Goal: Information Seeking & Learning: Find specific page/section

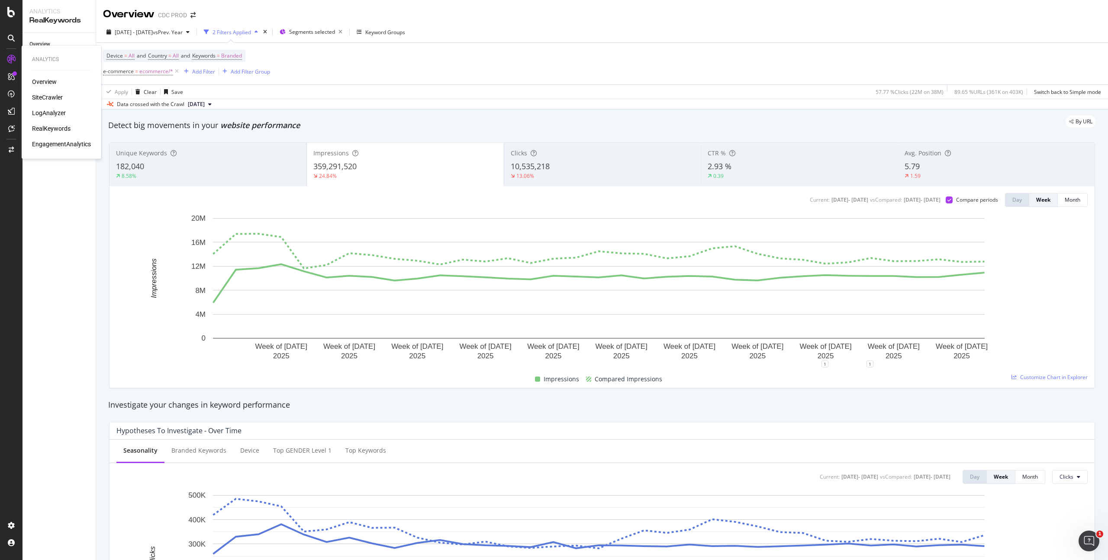
click at [68, 97] on div "SiteCrawler" at bounding box center [61, 97] width 59 height 9
click at [62, 97] on div "SiteCrawler" at bounding box center [47, 97] width 31 height 9
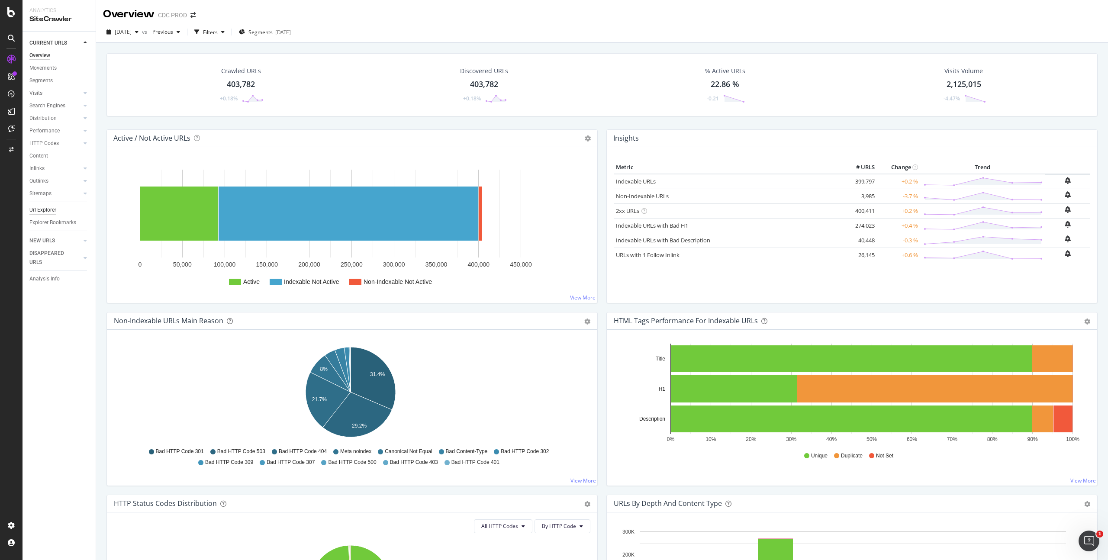
click at [45, 209] on div "Url Explorer" at bounding box center [42, 210] width 27 height 9
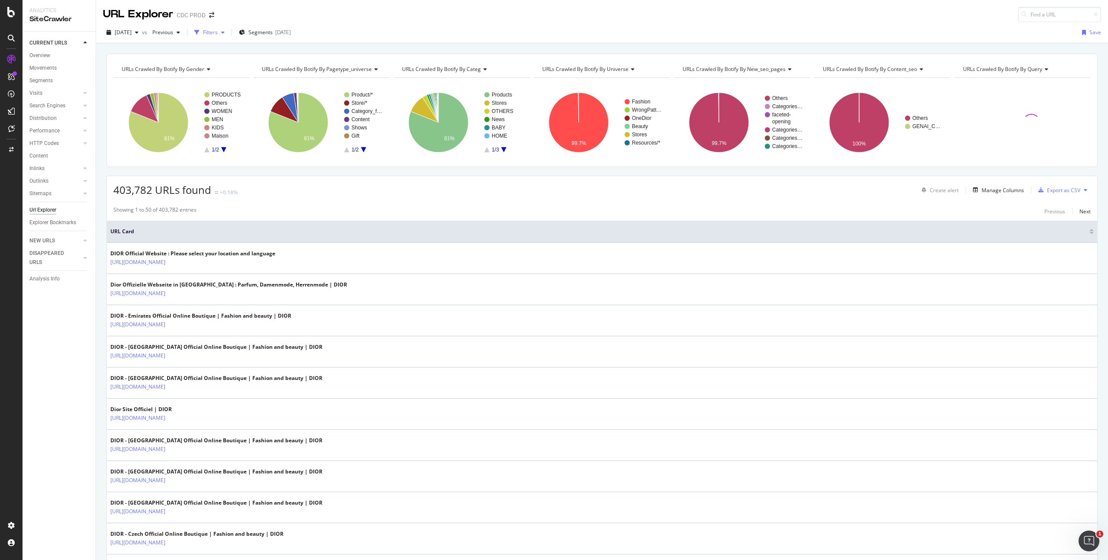
click at [218, 30] on div "Filters" at bounding box center [210, 32] width 15 height 7
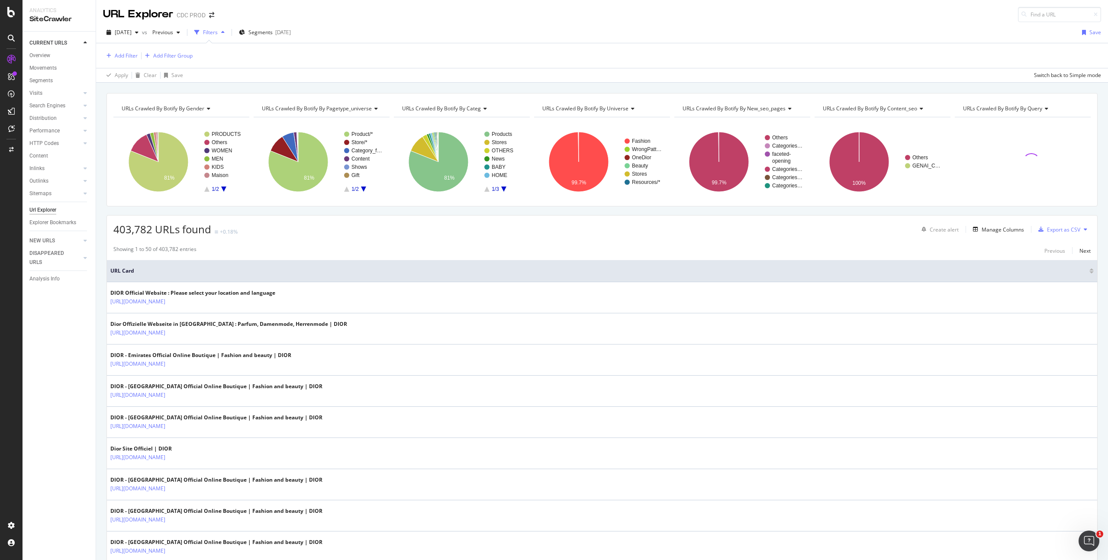
click at [139, 58] on div "Add Filter Add Filter Group" at bounding box center [148, 56] width 90 height 10
click at [130, 55] on div "Add Filter" at bounding box center [126, 55] width 23 height 7
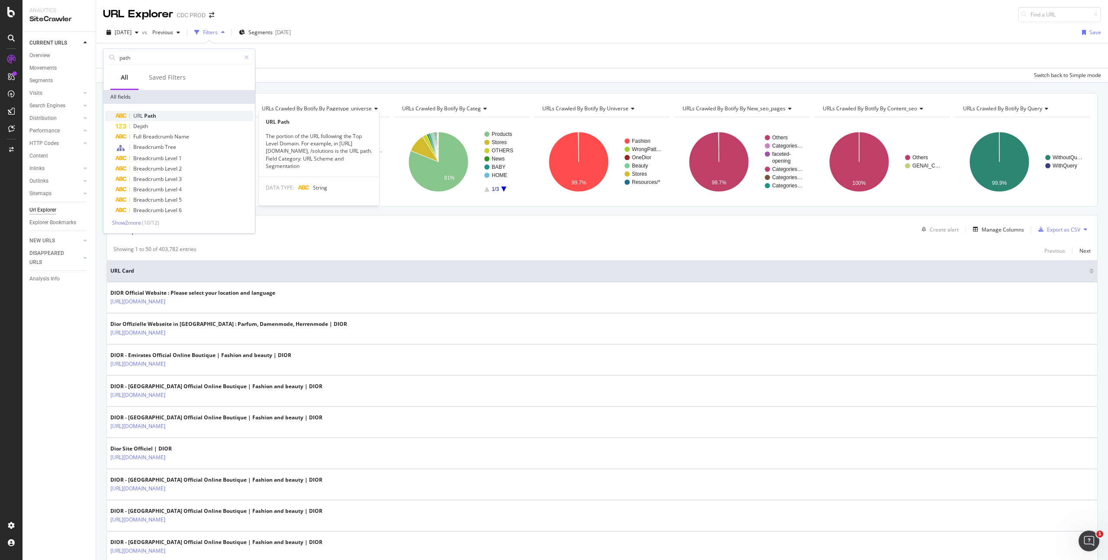
type input "path"
click at [166, 117] on div "URL Path" at bounding box center [185, 116] width 138 height 10
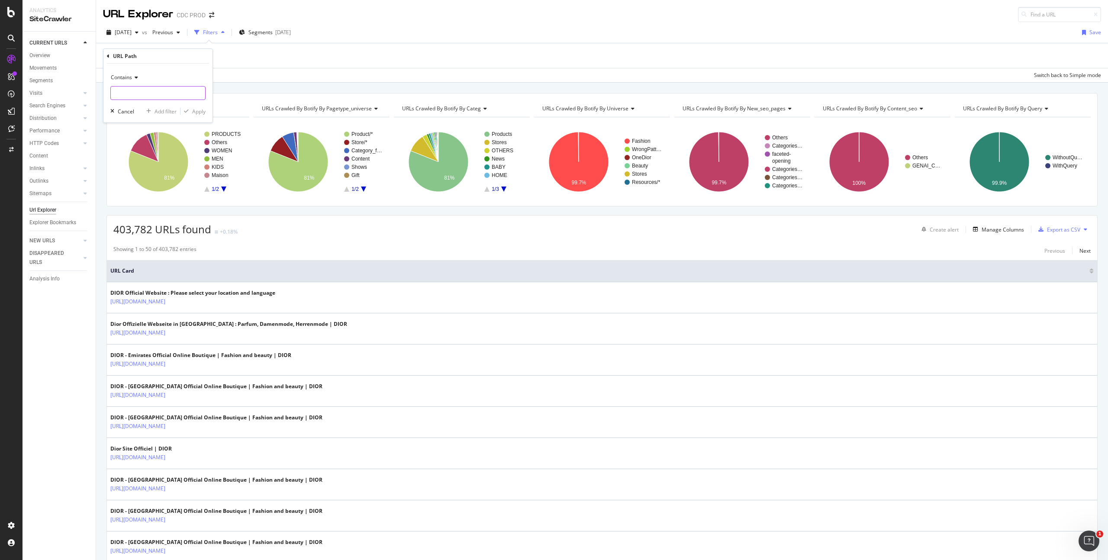
click at [126, 89] on input "text" at bounding box center [158, 93] width 94 height 14
paste input "B1435DMRLQ_D309"
type input "B1435DMRLQ_D309"
click at [201, 114] on div "Apply" at bounding box center [198, 111] width 13 height 7
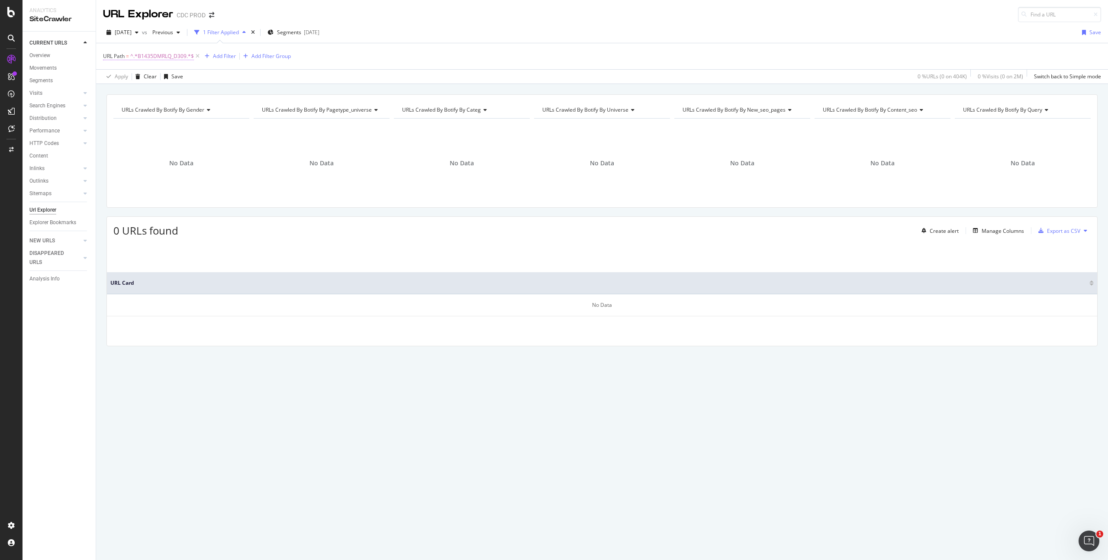
click at [167, 58] on span "^.*B1435DMRLQ_D309.*$" at bounding box center [162, 56] width 64 height 12
click at [178, 92] on input "B1435DMRLQ_D309" at bounding box center [152, 92] width 82 height 14
click at [177, 93] on input "B1435DMRLQ_D309" at bounding box center [152, 92] width 82 height 14
type input "B1435DMRLQ"
click at [192, 112] on div "Apply" at bounding box center [198, 110] width 13 height 7
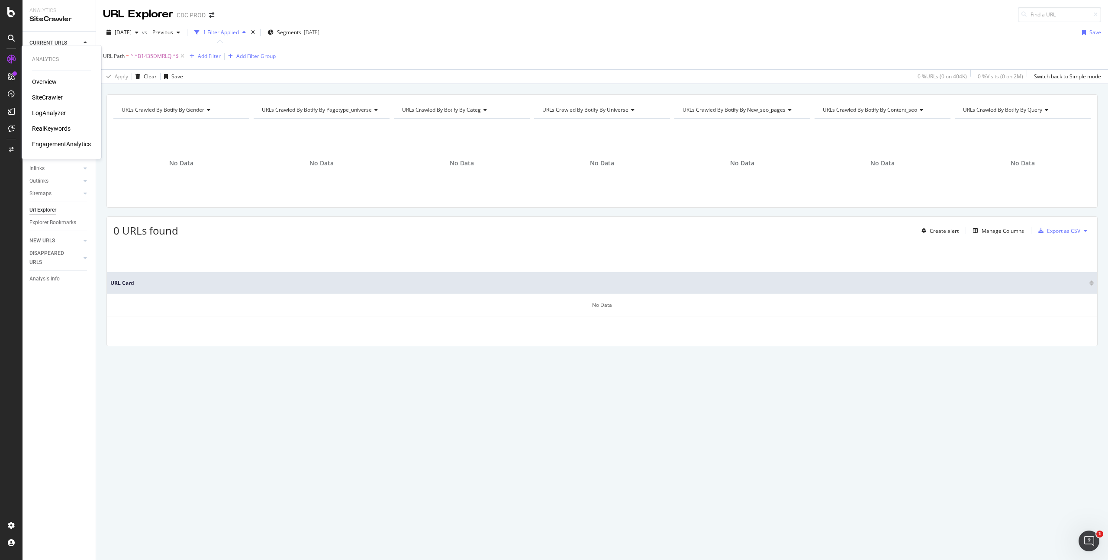
click at [58, 113] on div "LogAnalyzer" at bounding box center [49, 113] width 34 height 9
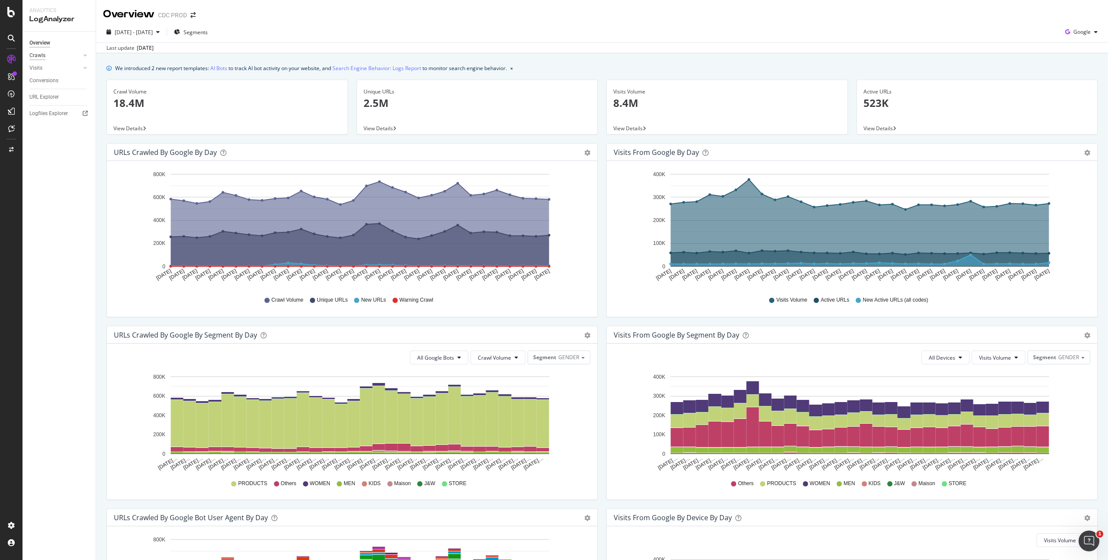
click at [40, 55] on div "Crawls" at bounding box center [37, 55] width 16 height 9
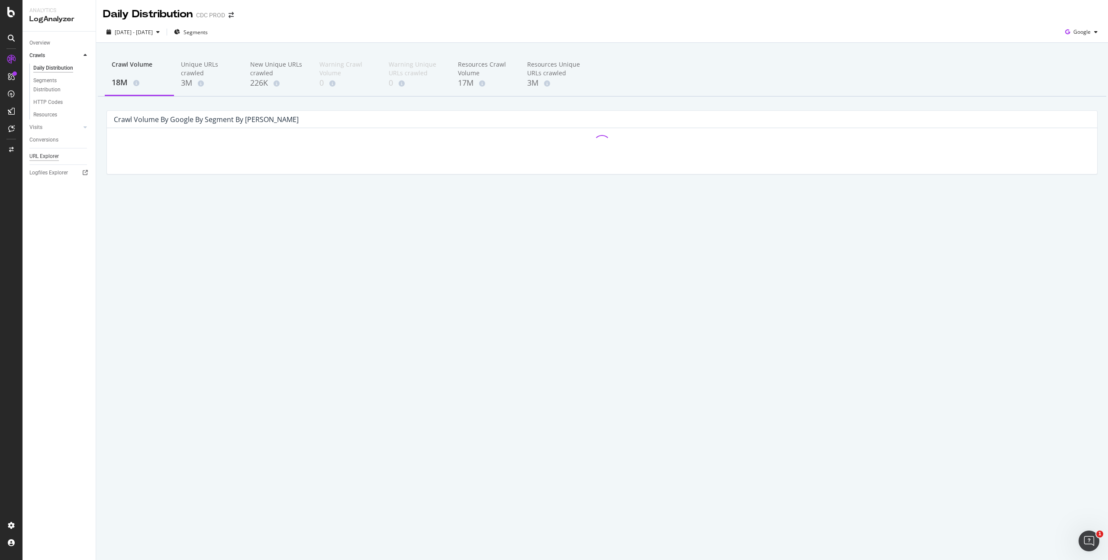
click at [45, 154] on div "URL Explorer" at bounding box center [43, 156] width 29 height 9
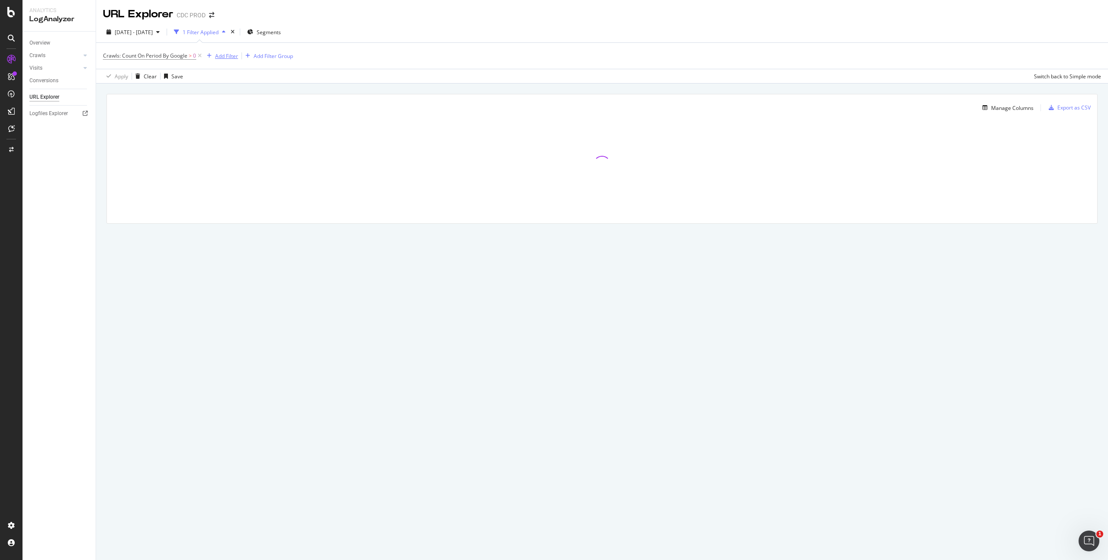
click at [229, 55] on div "Add Filter" at bounding box center [226, 55] width 23 height 7
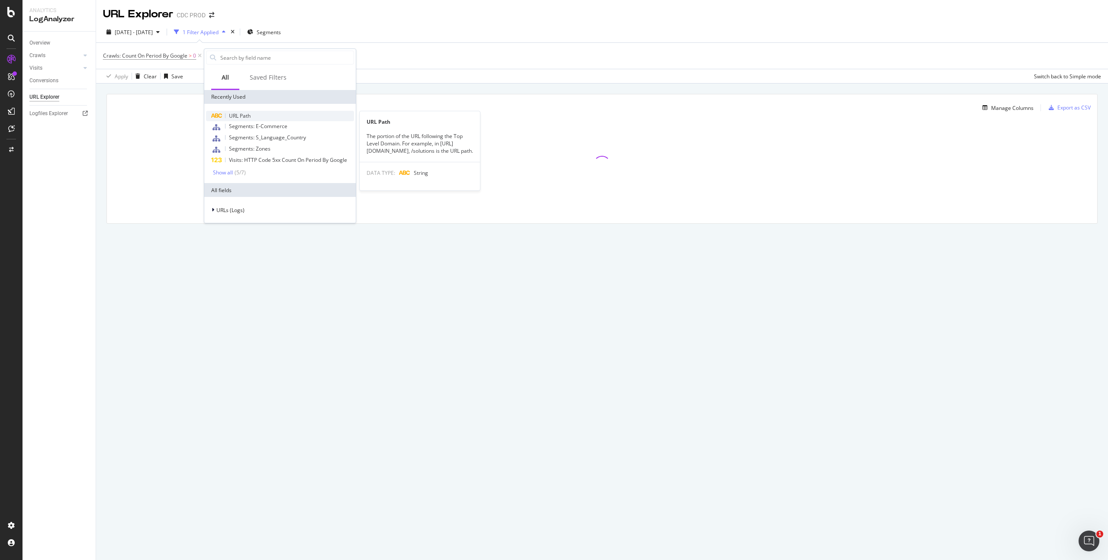
click at [240, 115] on span "URL Path" at bounding box center [240, 115] width 22 height 7
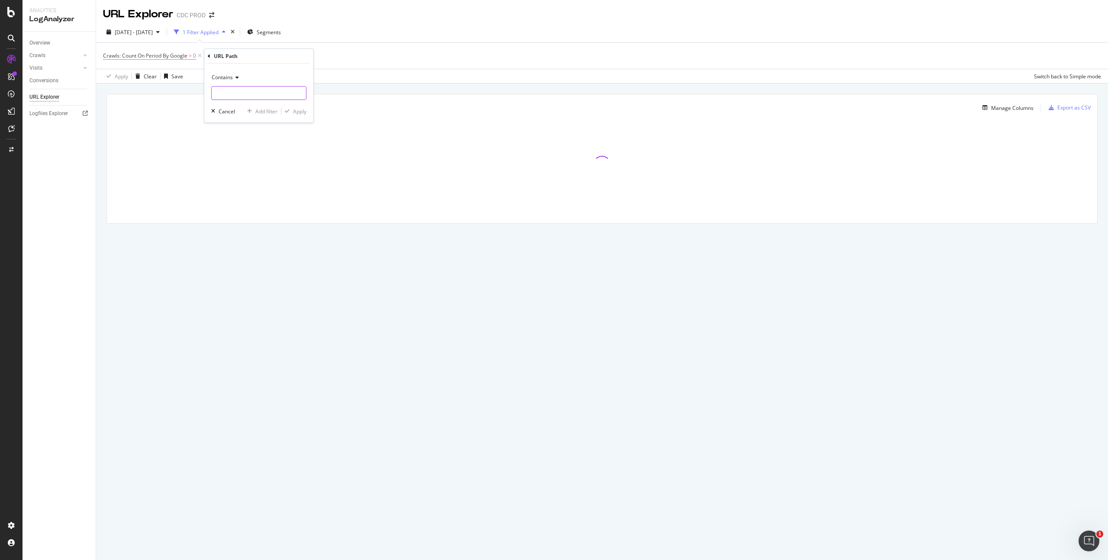
click at [223, 89] on input "text" at bounding box center [259, 93] width 94 height 14
paste input "B1435DMRLQ_D309"
drag, startPoint x: 251, startPoint y: 93, endPoint x: 278, endPoint y: 91, distance: 27.4
click at [278, 91] on input "B1435DMRLQ_D309" at bounding box center [253, 93] width 82 height 14
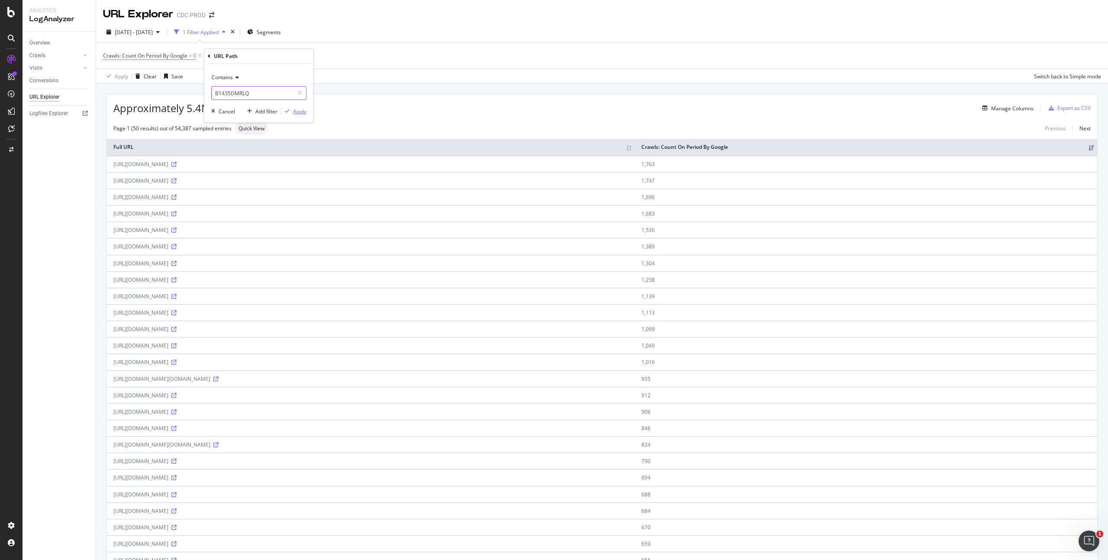
type input "B1435DMRLQ"
click at [302, 112] on div "Apply" at bounding box center [299, 111] width 13 height 7
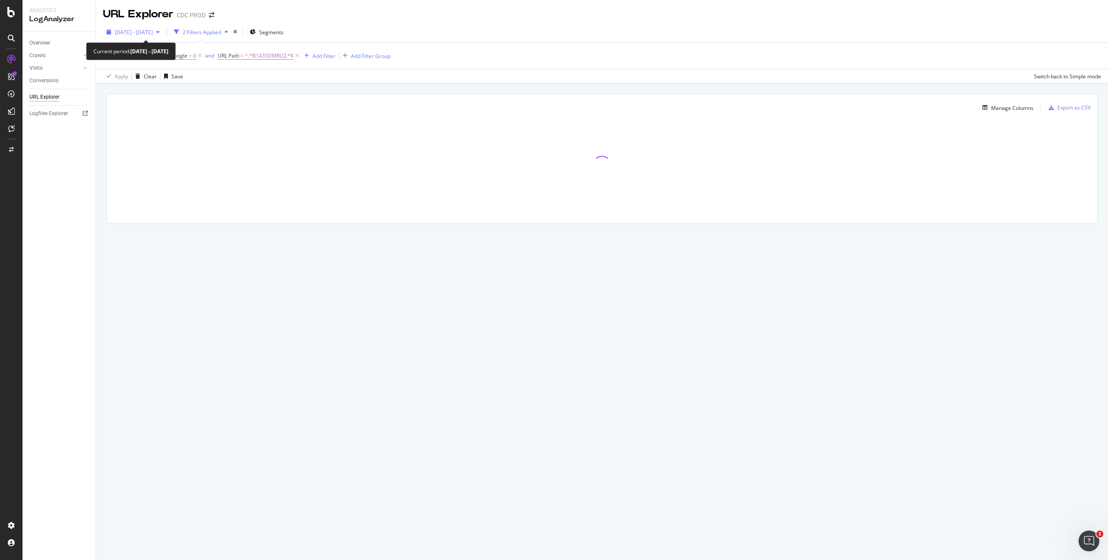
click at [153, 33] on span "[DATE] - [DATE]" at bounding box center [134, 32] width 38 height 7
click at [496, 51] on div "Crawls: Count On Period By Google > 0 and URL Path = ^.*B1435DMRLQ.*$ Add Filte…" at bounding box center [602, 56] width 998 height 26
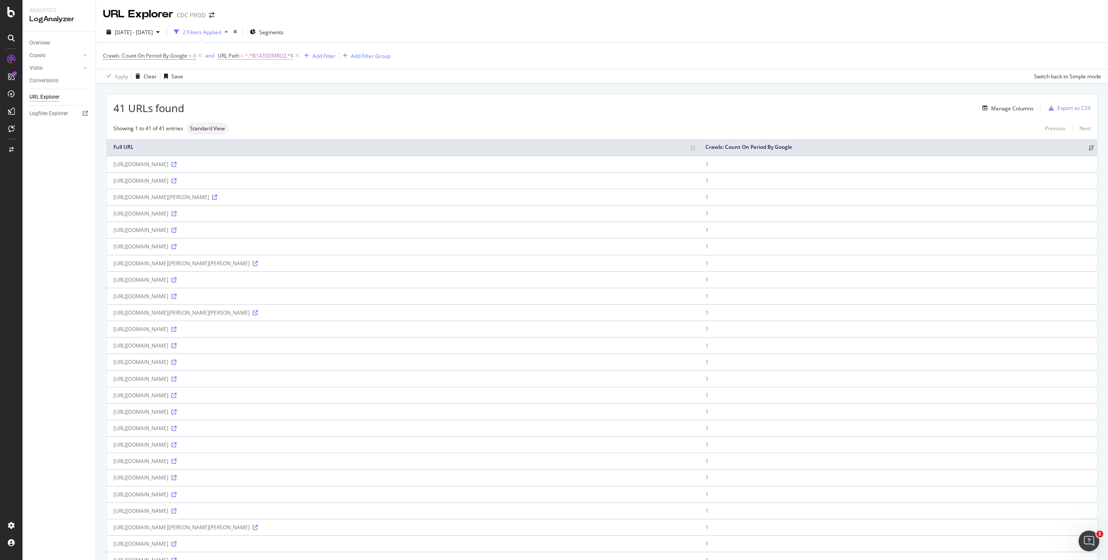
click at [258, 55] on span "^.*B1435DMRLQ.*$" at bounding box center [269, 56] width 48 height 12
drag, startPoint x: 274, startPoint y: 244, endPoint x: 167, endPoint y: 246, distance: 106.9
click at [167, 246] on div "[URL][DOMAIN_NAME]" at bounding box center [402, 246] width 579 height 7
copy div "nl_be/fashion/products/B1435DMRLQ_D309"
click at [242, 56] on span "=" at bounding box center [242, 55] width 3 height 7
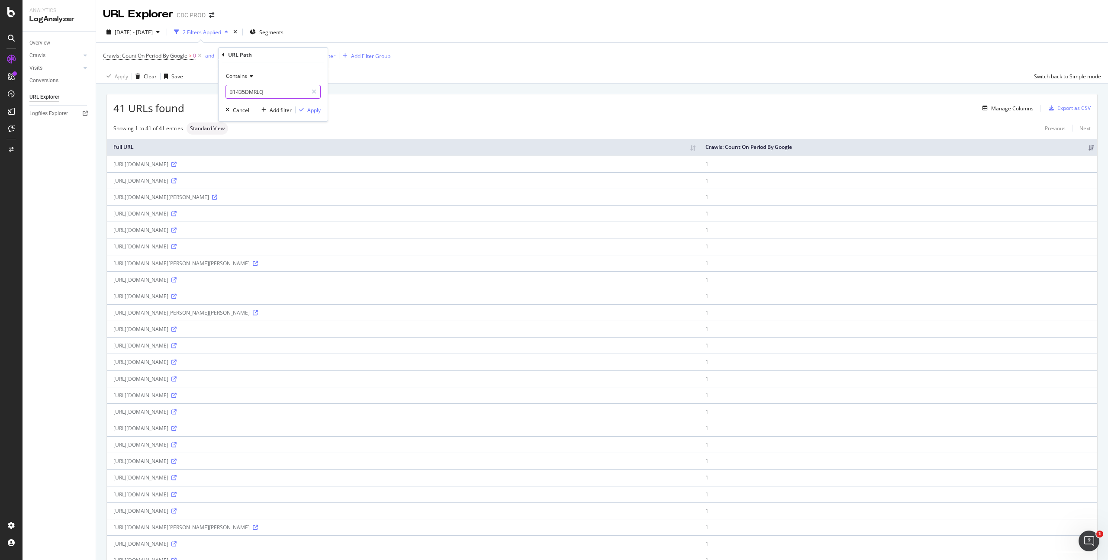
drag, startPoint x: 277, startPoint y: 90, endPoint x: 215, endPoint y: 86, distance: 61.6
click at [215, 86] on body "Analytics LogAnalyzer Overview Crawls Daily Distribution Segments Distribution …" at bounding box center [554, 280] width 1108 height 560
paste input "nl_be/fashion/products/B1435DMRLQ_D309"
drag, startPoint x: 304, startPoint y: 92, endPoint x: 232, endPoint y: 90, distance: 71.9
click at [232, 90] on input "B1435DMRLQnl_be/fashion/products/B1435DMRLQ_D309" at bounding box center [267, 92] width 82 height 14
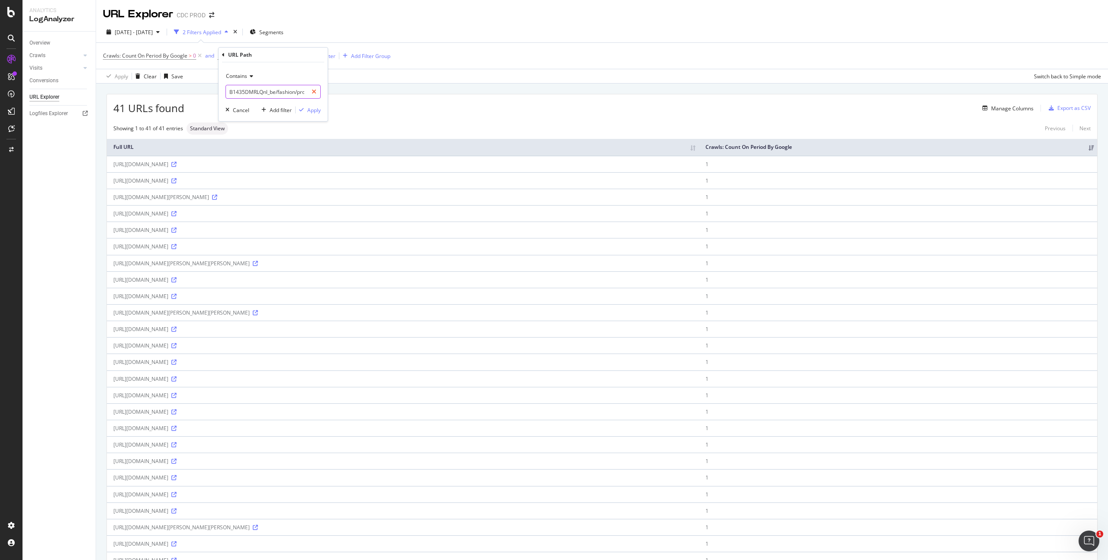
type input "B1435DMRLQnl_be/fashion/products/B1435DMRLQ_D309"
click at [314, 91] on icon at bounding box center [314, 92] width 5 height 6
click at [266, 89] on input "text" at bounding box center [273, 92] width 94 height 14
paste input "nl_be/fashion/products/B1435DMRLQ_D309"
drag, startPoint x: 235, startPoint y: 89, endPoint x: 226, endPoint y: 90, distance: 8.3
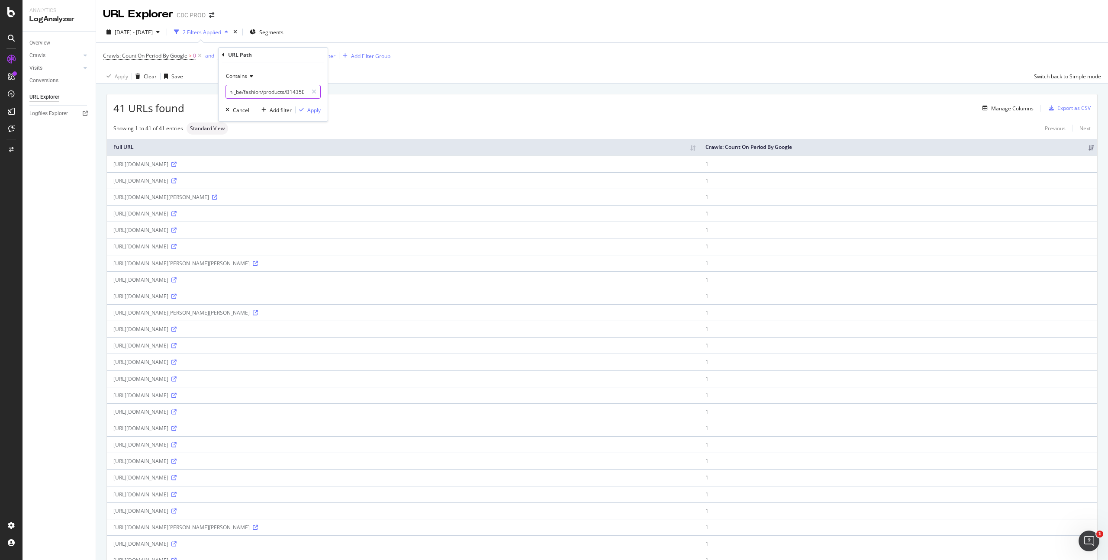
click at [226, 90] on input "nl_be/fashion/products/B1435DMRLQ_D309" at bounding box center [267, 92] width 82 height 14
drag, startPoint x: 242, startPoint y: 90, endPoint x: 251, endPoint y: 88, distance: 8.9
click at [242, 90] on input "nl_be/fashion/products/B1435DMRLQ_D309" at bounding box center [267, 92] width 82 height 14
type input "en_us/fashion/products/B1435DMRLQ_D309"
click at [315, 113] on div "Apply" at bounding box center [313, 109] width 13 height 7
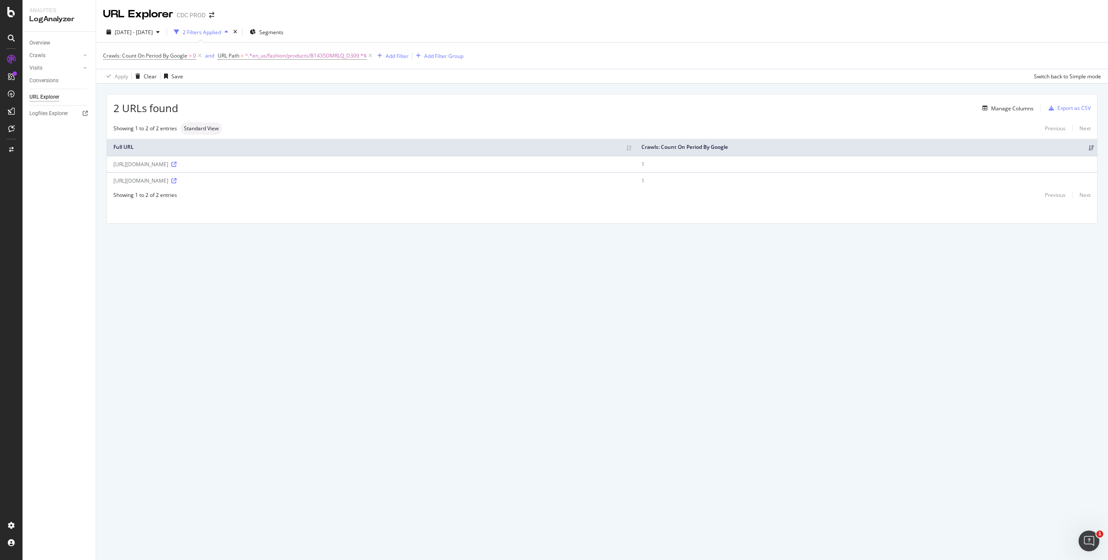
click at [450, 143] on th "Full URL" at bounding box center [371, 147] width 528 height 17
click at [177, 164] on icon at bounding box center [173, 164] width 5 height 5
click at [269, 165] on div "[URL][DOMAIN_NAME]" at bounding box center [370, 164] width 515 height 7
drag, startPoint x: 276, startPoint y: 164, endPoint x: 202, endPoint y: 156, distance: 73.9
click at [202, 156] on td "[URL][DOMAIN_NAME]" at bounding box center [371, 164] width 528 height 16
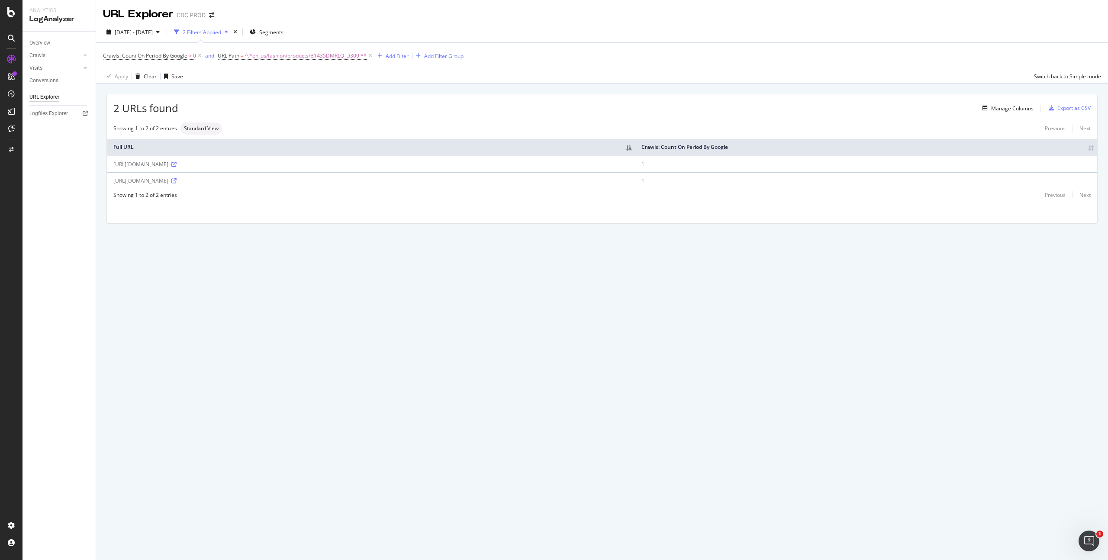
click at [316, 166] on div "[URL][DOMAIN_NAME]" at bounding box center [370, 164] width 515 height 7
click at [203, 159] on td "[URL][DOMAIN_NAME]" at bounding box center [371, 164] width 528 height 16
click at [204, 164] on div "[URL][DOMAIN_NAME]" at bounding box center [370, 164] width 515 height 7
drag, startPoint x: 277, startPoint y: 163, endPoint x: 112, endPoint y: 164, distance: 164.5
click at [112, 164] on td "[URL][DOMAIN_NAME]" at bounding box center [371, 164] width 528 height 16
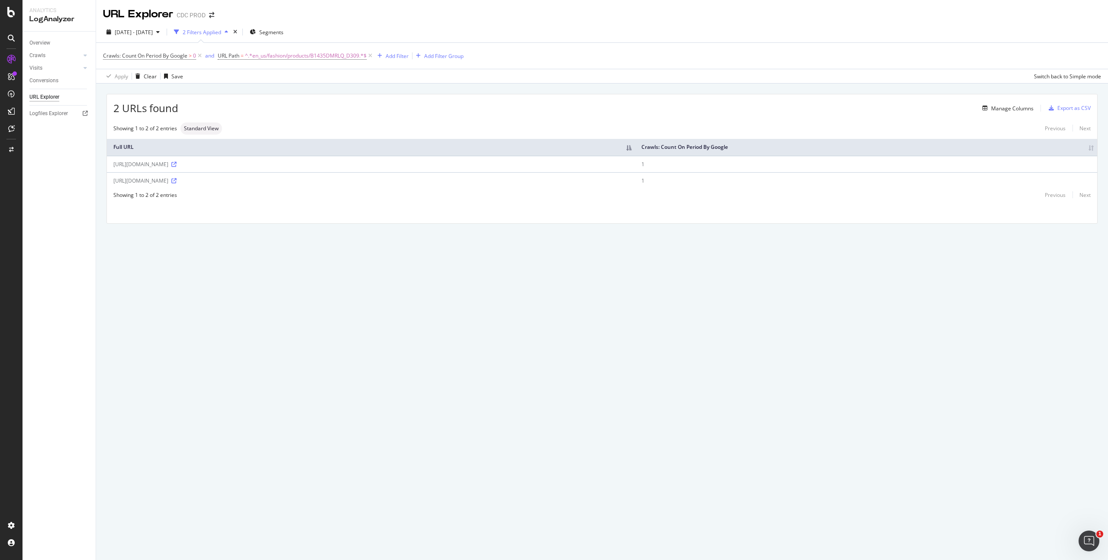
click at [332, 164] on div "[URL][DOMAIN_NAME]" at bounding box center [370, 164] width 515 height 7
drag, startPoint x: 112, startPoint y: 164, endPoint x: 274, endPoint y: 167, distance: 161.9
click at [274, 167] on td "[URL][DOMAIN_NAME]" at bounding box center [371, 164] width 528 height 16
copy div "[URL][DOMAIN_NAME]"
click at [856, 164] on td "1" at bounding box center [866, 164] width 462 height 16
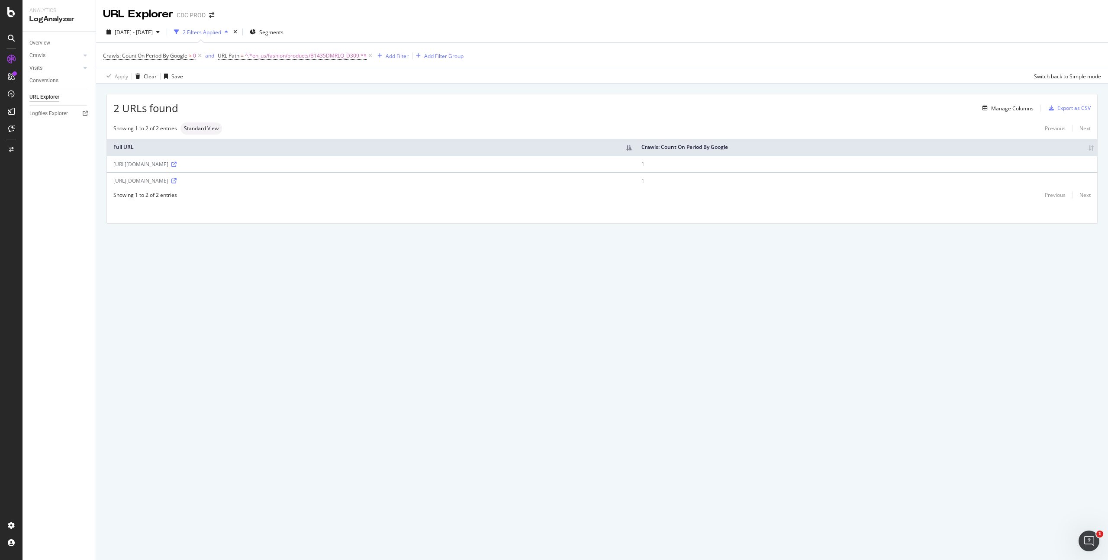
click at [856, 164] on td "1" at bounding box center [866, 164] width 462 height 16
click at [177, 179] on icon at bounding box center [173, 180] width 5 height 5
click at [209, 129] on span "Standard View" at bounding box center [201, 128] width 35 height 5
click at [212, 165] on div "[URL][DOMAIN_NAME]" at bounding box center [370, 164] width 515 height 7
drag, startPoint x: 275, startPoint y: 163, endPoint x: 109, endPoint y: 164, distance: 165.3
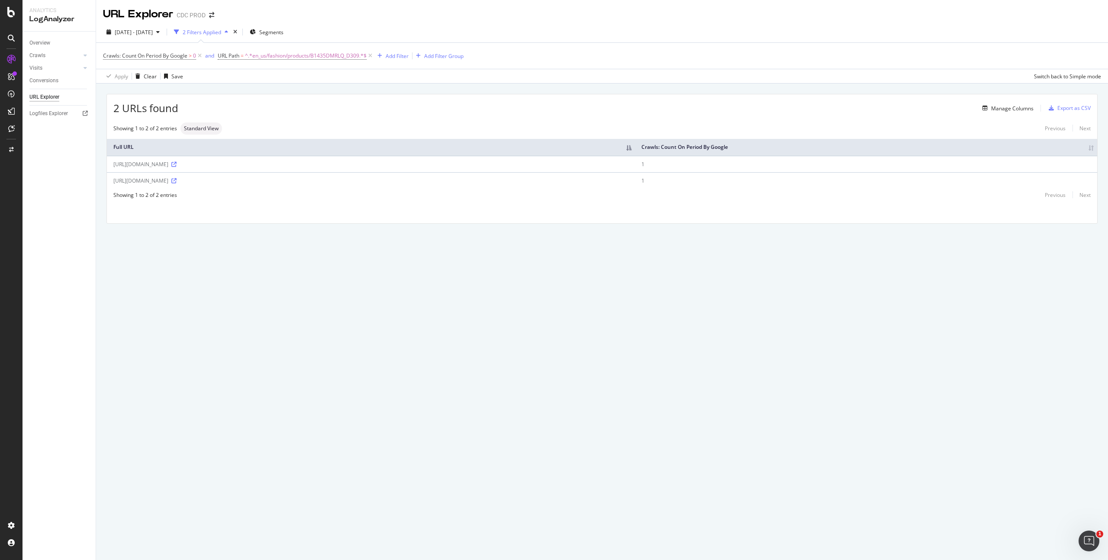
click at [109, 164] on td "[URL][DOMAIN_NAME]" at bounding box center [371, 164] width 528 height 16
click at [333, 59] on span "^.*en_us/fashion/products/B1435DMRLQ_D309.*$" at bounding box center [306, 56] width 122 height 12
click at [264, 95] on input "en_us/fashion/products/B1435DMRLQ_D309" at bounding box center [267, 92] width 82 height 14
click at [247, 91] on input "en_us/fashion/products/B1435DMRLQ_D309" at bounding box center [267, 92] width 82 height 14
drag, startPoint x: 246, startPoint y: 90, endPoint x: 222, endPoint y: 87, distance: 24.4
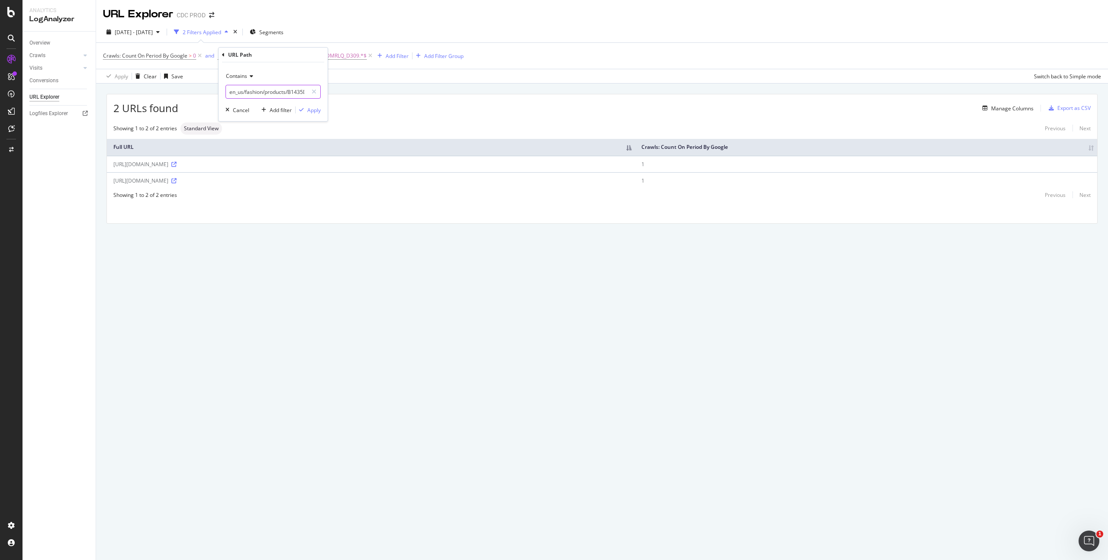
click at [222, 87] on div "Contains en_us/fashion/products/B1435DMRLQ_D309 Cancel Add filter Apply" at bounding box center [273, 91] width 109 height 59
type input "fashion/products/B1435DMRLQ_D309"
click at [318, 110] on div "Apply" at bounding box center [313, 109] width 13 height 7
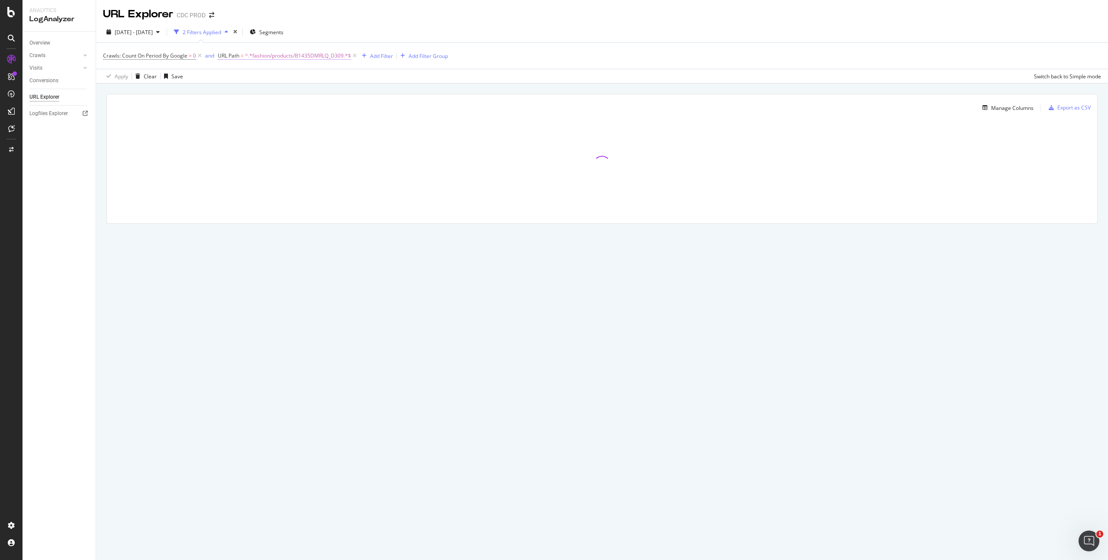
click at [340, 55] on span "^.*fashion/products/B1435DMRLQ_D309.*$" at bounding box center [298, 56] width 106 height 12
click at [290, 89] on input "fashion/products/B1435DMRLQ_D309" at bounding box center [267, 92] width 82 height 14
click at [292, 90] on input "fashion/products/B1435DMRLQ_D309" at bounding box center [267, 92] width 82 height 14
drag, startPoint x: 295, startPoint y: 90, endPoint x: 328, endPoint y: 91, distance: 32.5
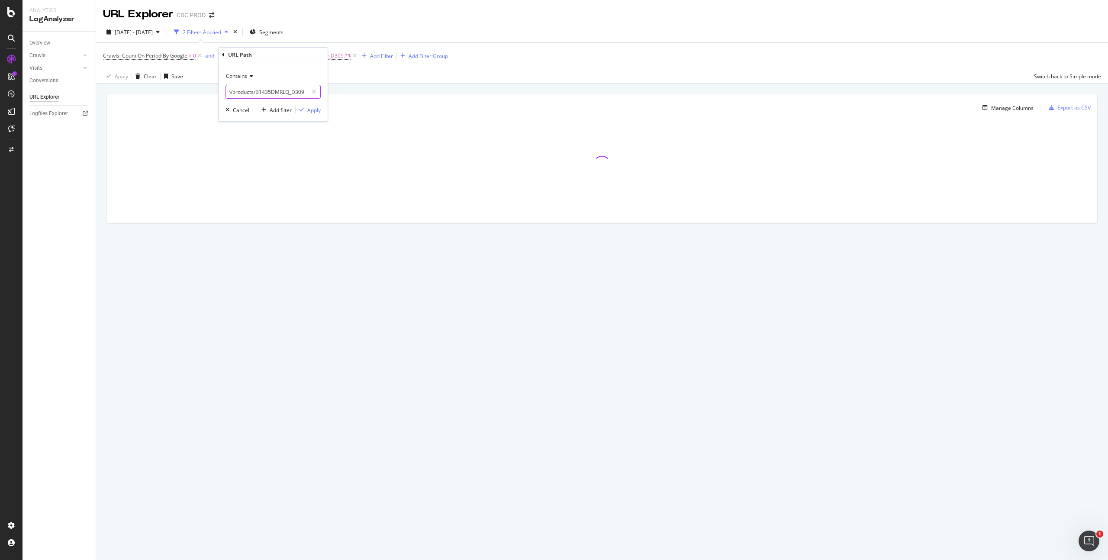
click at [328, 91] on div "URL Path Contains fashion/products/B1435DMRLQ_D309 Cancel Add filter Apply" at bounding box center [273, 84] width 110 height 74
click at [290, 92] on input "fashion/products/B1435DMRLQ_D309" at bounding box center [267, 92] width 82 height 14
click at [533, 59] on div "Crawls: Count On Period By Google > 0 and URL Path = ^.*fashion/products/B1435D…" at bounding box center [602, 56] width 998 height 26
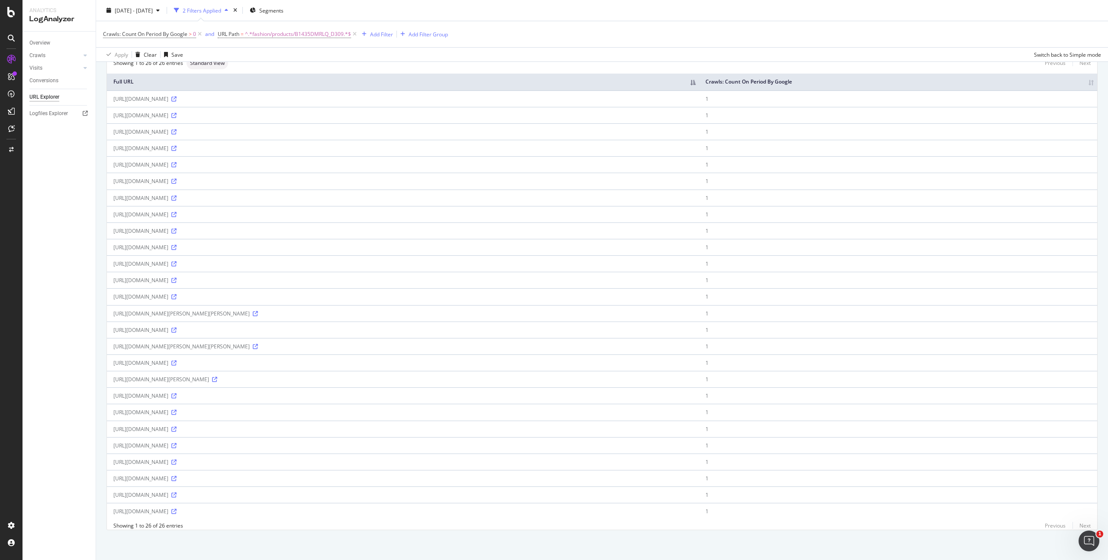
scroll to position [72, 0]
